Goal: Find specific page/section: Find specific page/section

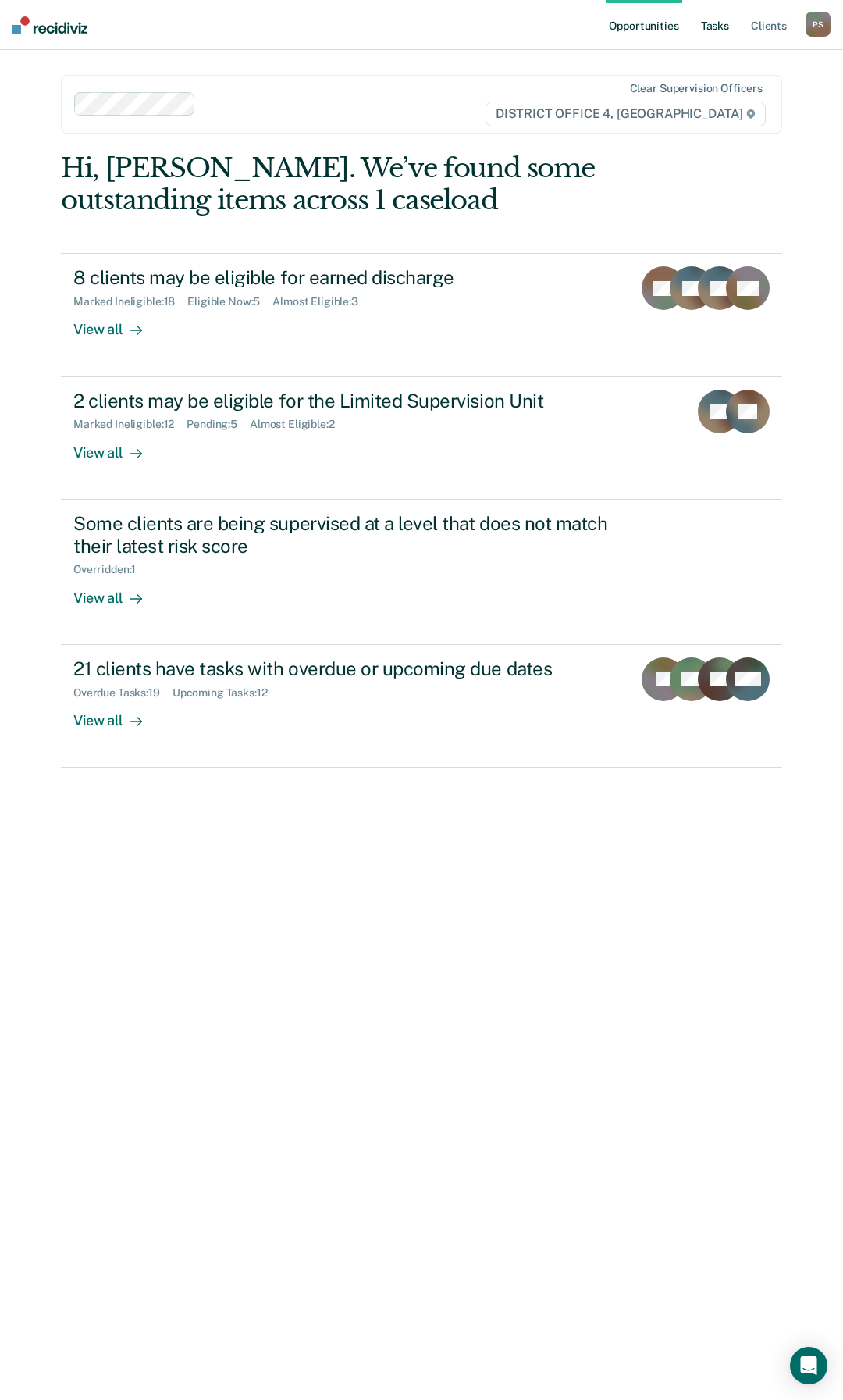
click at [725, 35] on link "Tasks" at bounding box center [715, 25] width 34 height 50
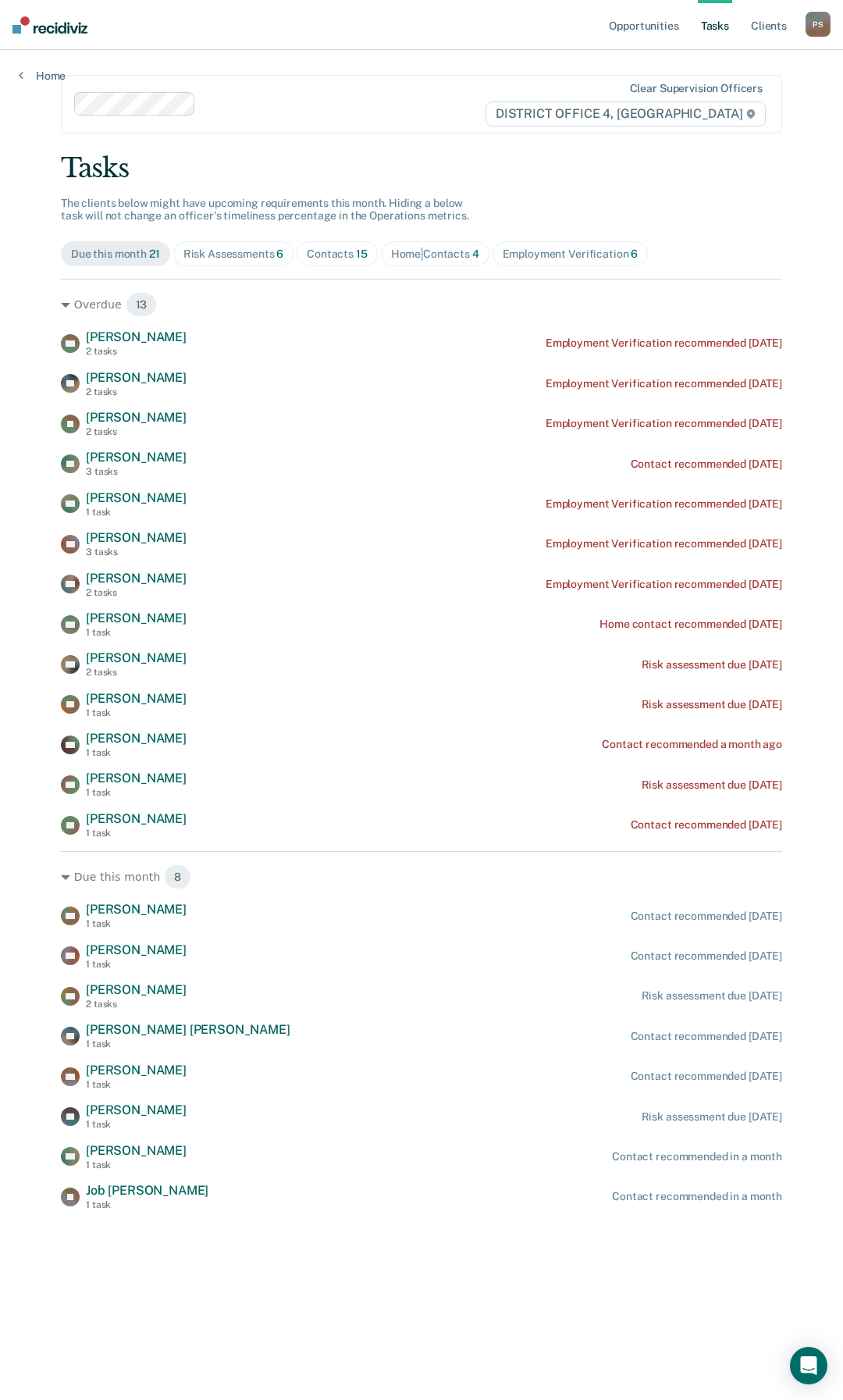
click at [421, 252] on div "Home Contacts 4" at bounding box center [435, 254] width 88 height 13
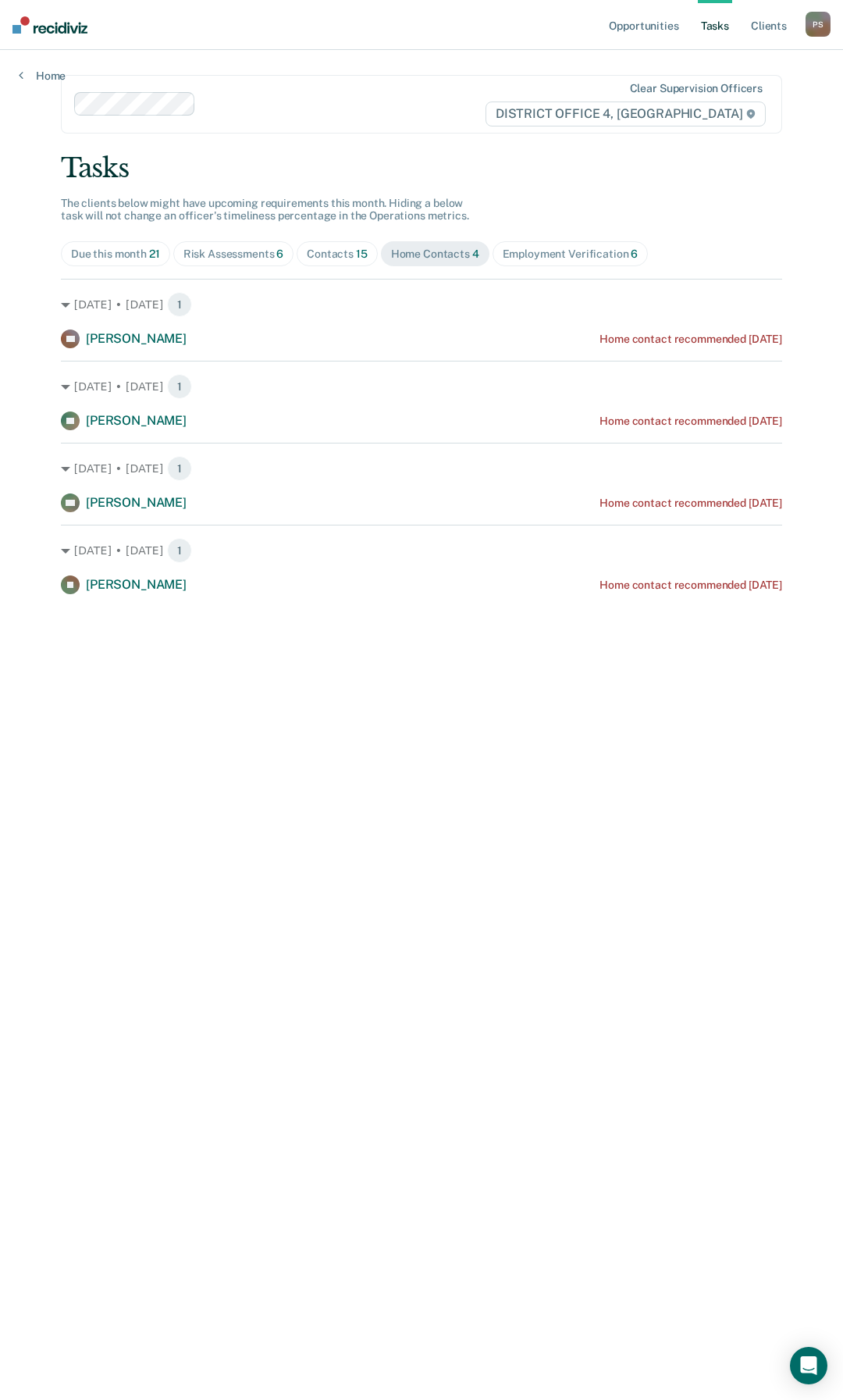
click at [444, 252] on div "Home Contacts 4" at bounding box center [435, 254] width 88 height 13
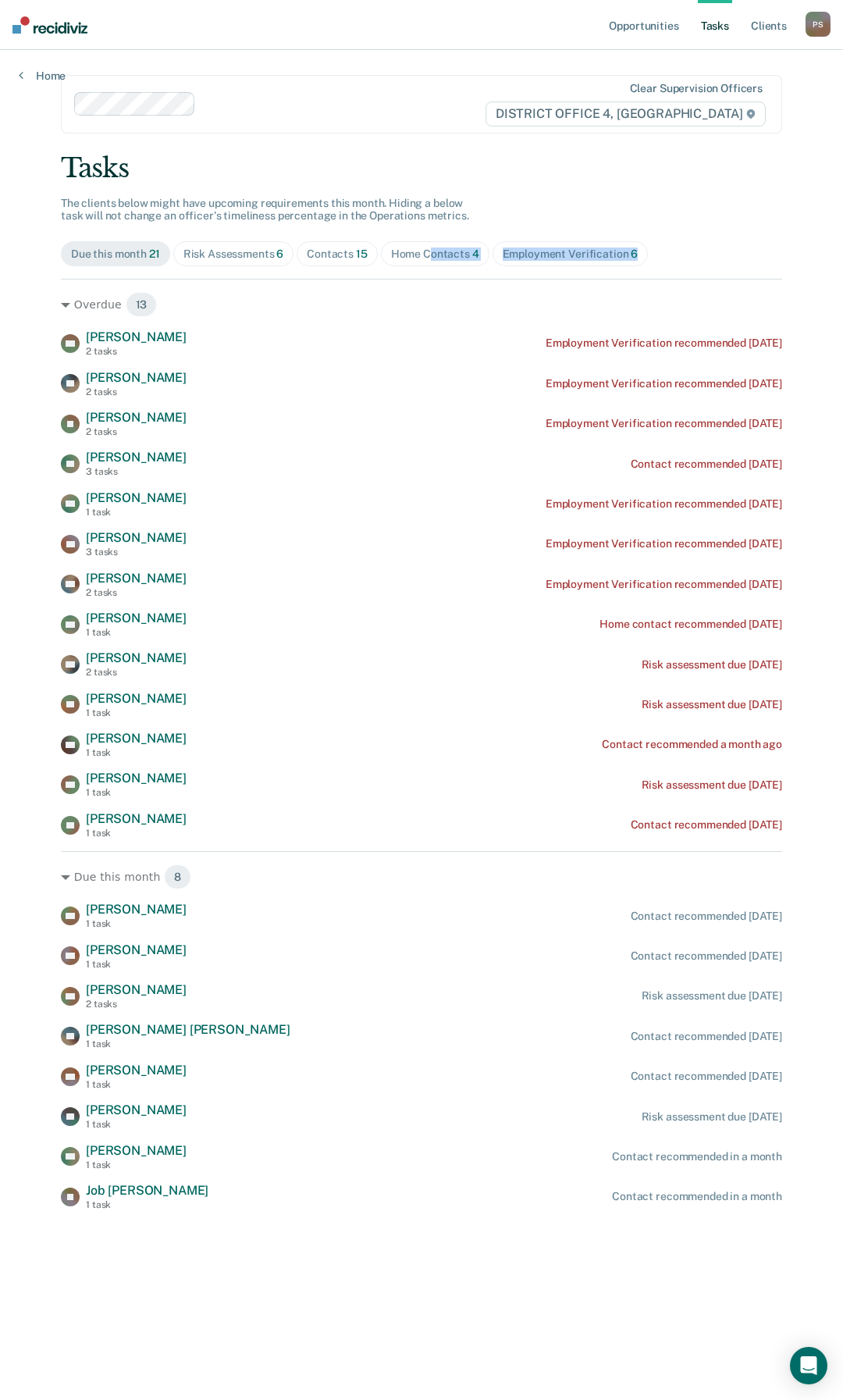
drag, startPoint x: 431, startPoint y: 270, endPoint x: 424, endPoint y: 256, distance: 15.7
click at [428, 260] on div "Tasks The clients below might have upcoming requirements this month. Hiding a b…" at bounding box center [422, 682] width 721 height 1059
click at [424, 256] on div "Home Contacts 4" at bounding box center [435, 254] width 88 height 13
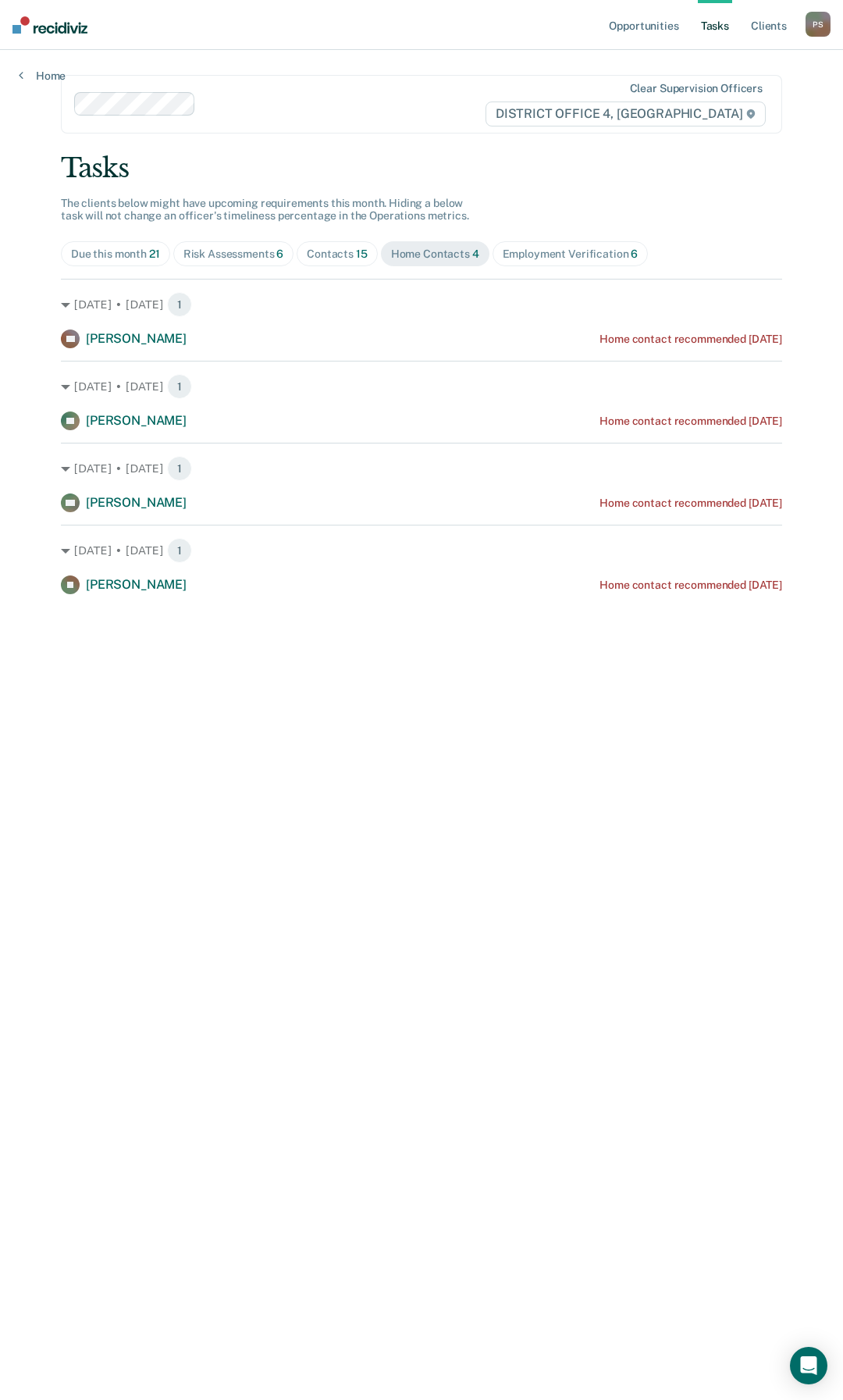
click at [359, 261] on span "Contacts 15" at bounding box center [337, 254] width 81 height 25
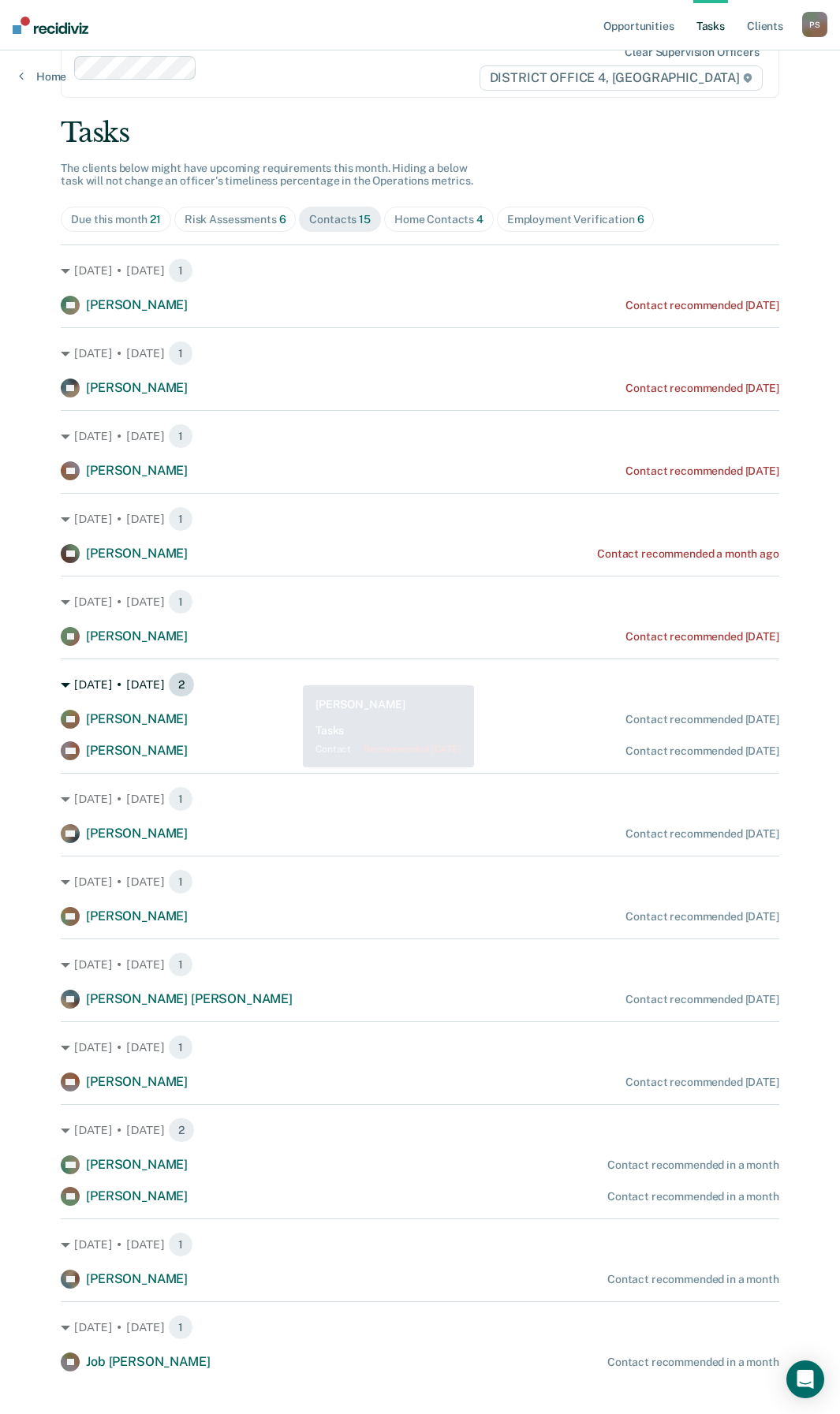
scroll to position [58, 0]
